Goal: Information Seeking & Learning: Learn about a topic

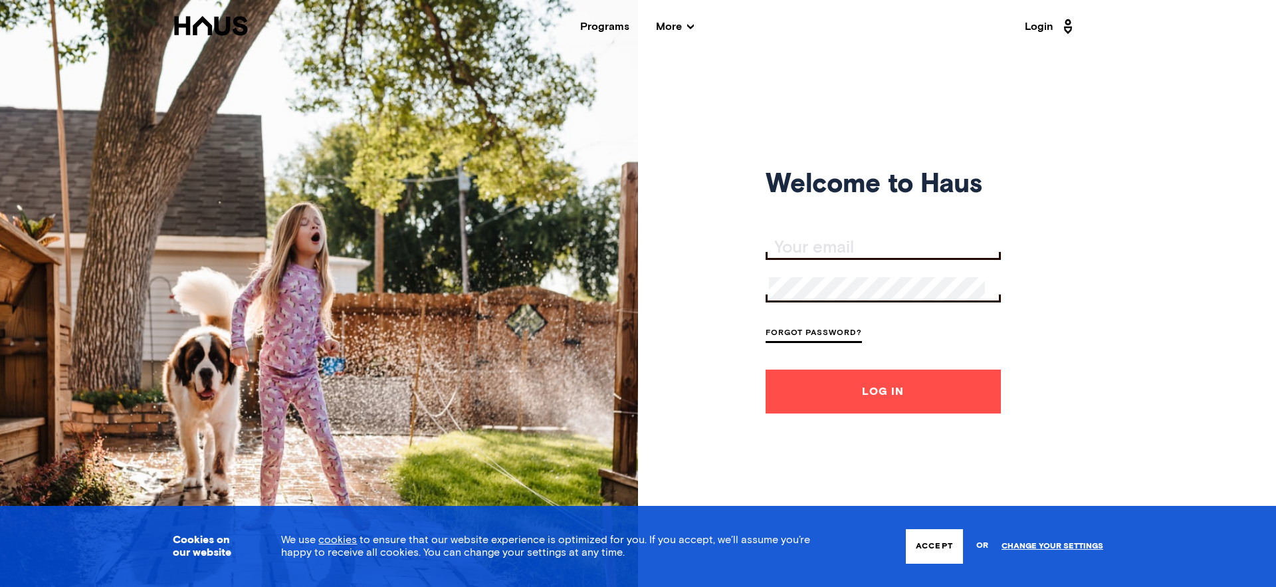
click at [611, 27] on div "Programs" at bounding box center [604, 26] width 49 height 11
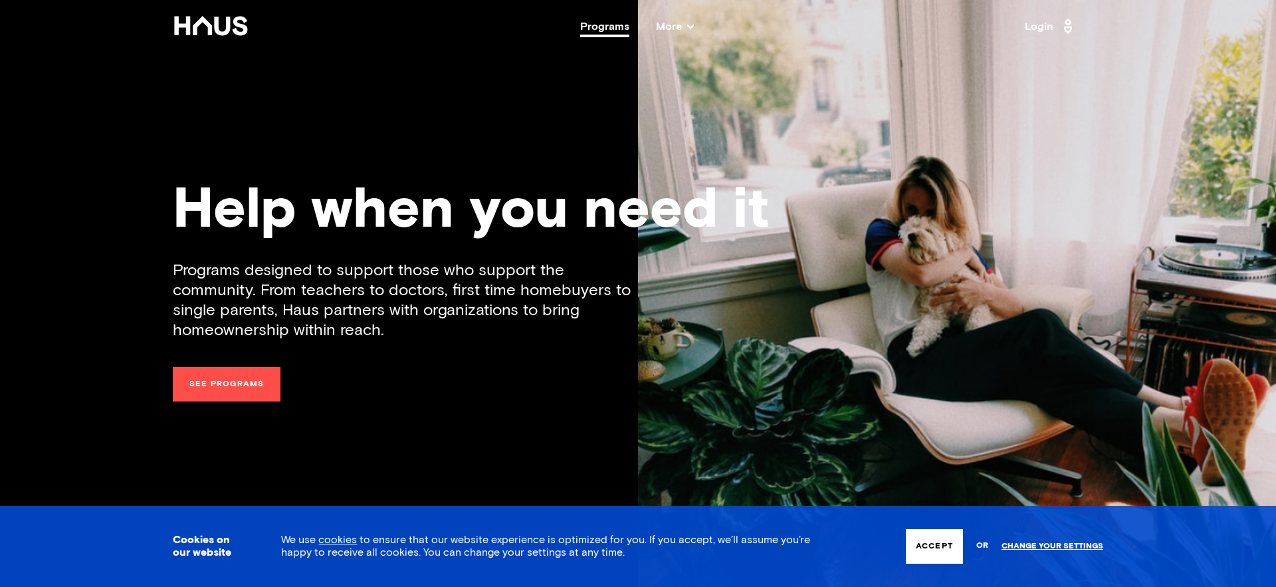
click at [670, 29] on span "More" at bounding box center [675, 26] width 38 height 11
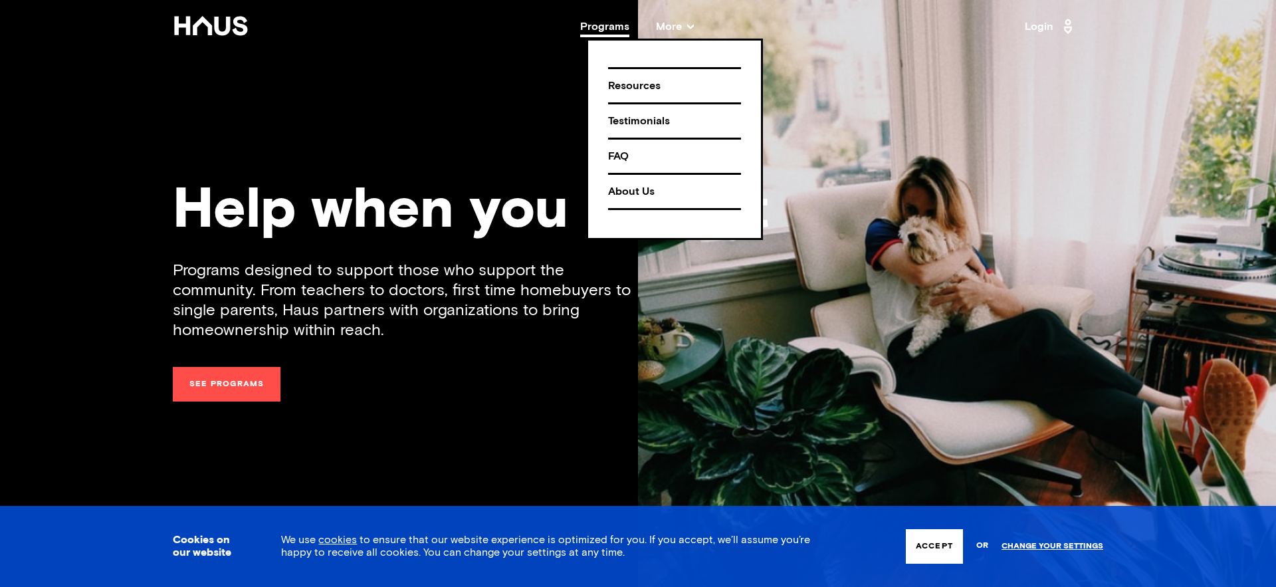
click at [621, 84] on div "Resources" at bounding box center [674, 85] width 133 height 23
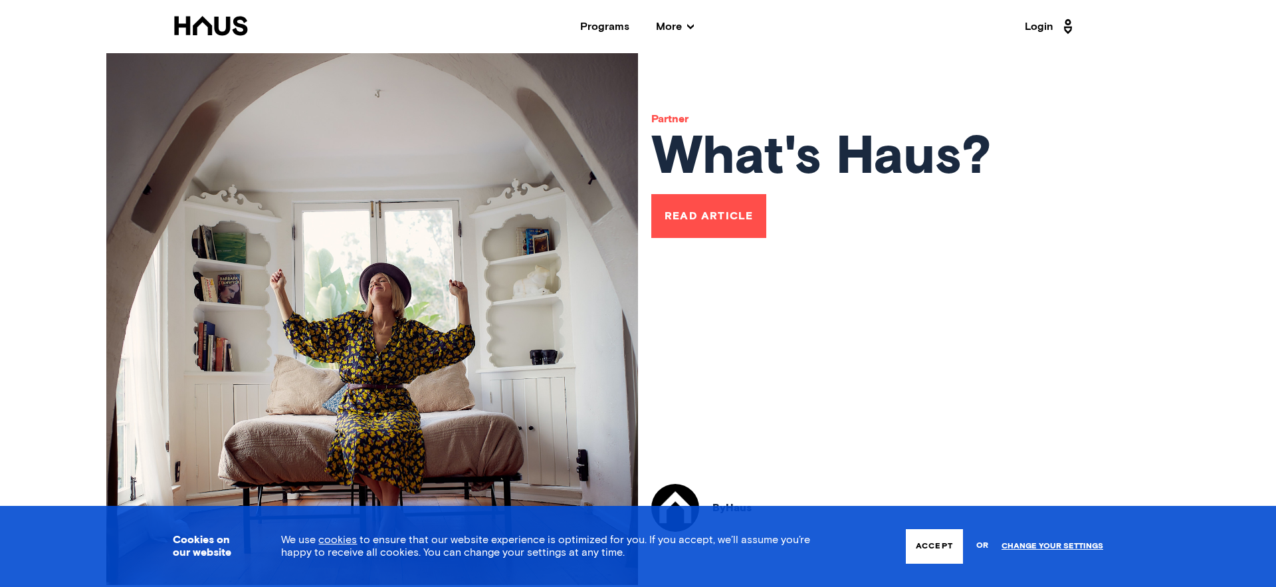
click at [934, 557] on button "Accept" at bounding box center [934, 546] width 57 height 35
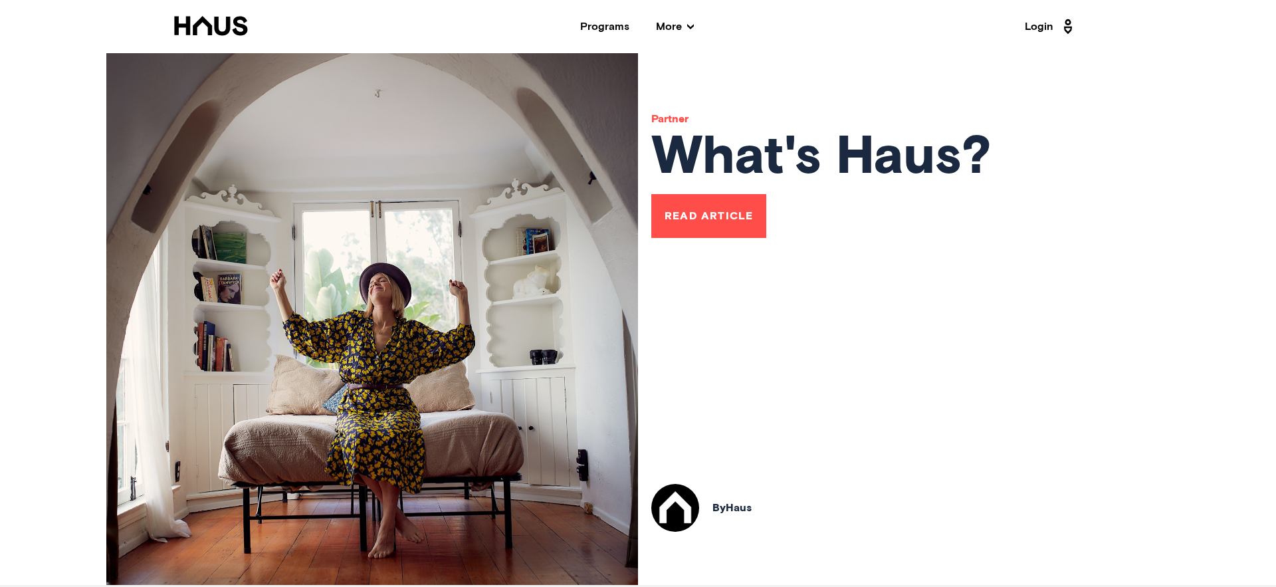
click at [707, 214] on link "Read Article" at bounding box center [708, 216] width 115 height 44
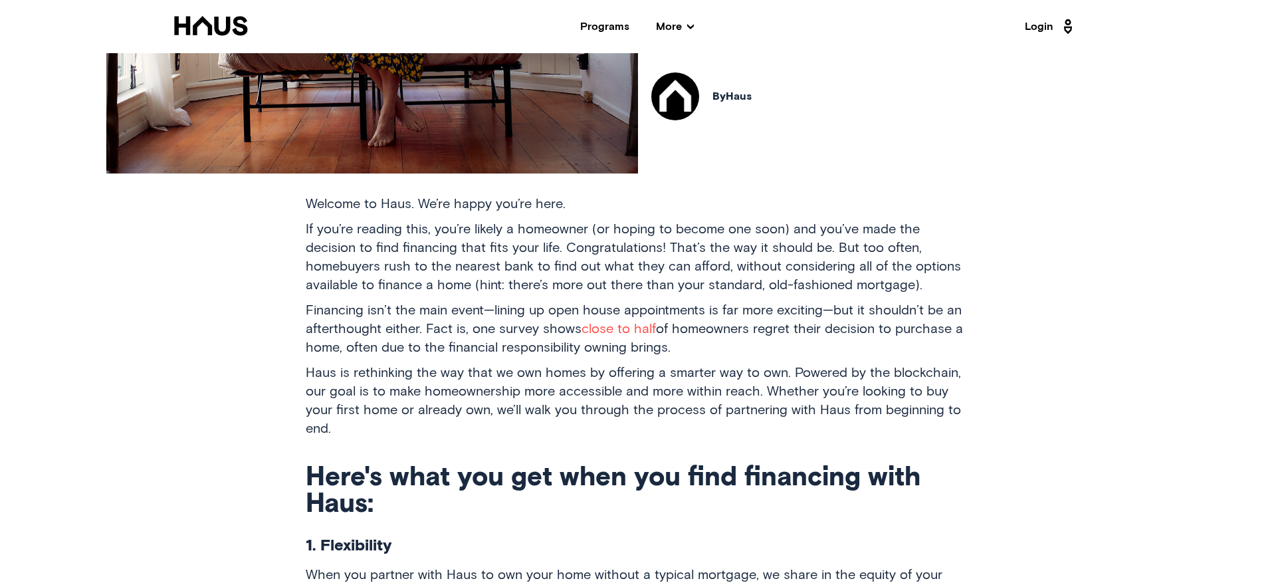
scroll to position [520, 0]
